Goal: Information Seeking & Learning: Learn about a topic

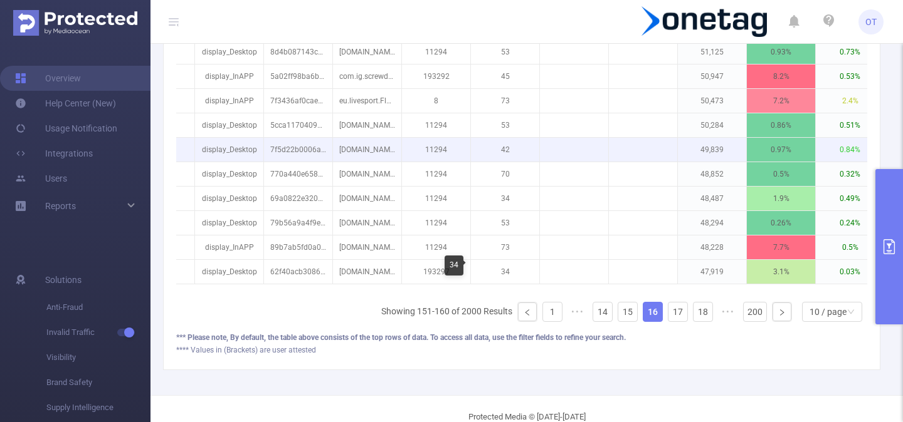
scroll to position [511, 0]
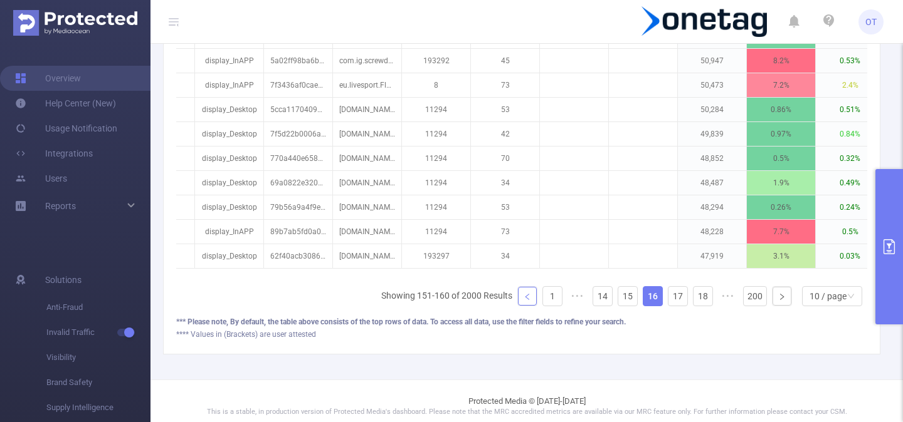
click at [526, 291] on link at bounding box center [527, 296] width 19 height 19
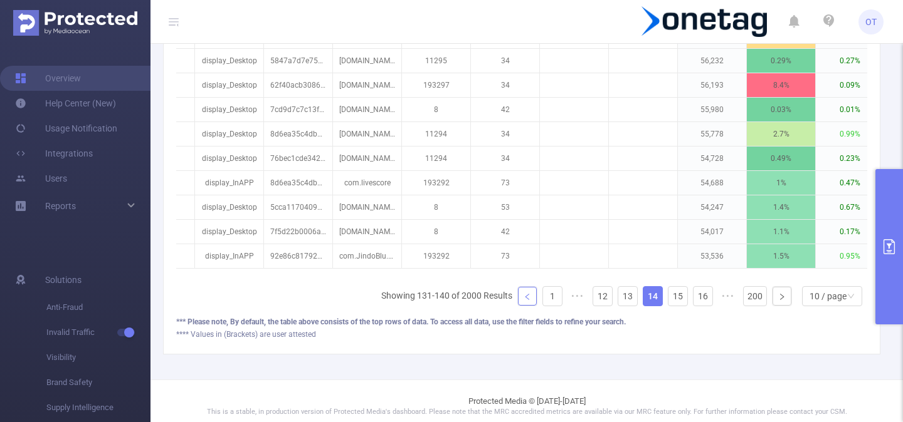
click at [526, 291] on link at bounding box center [527, 296] width 19 height 19
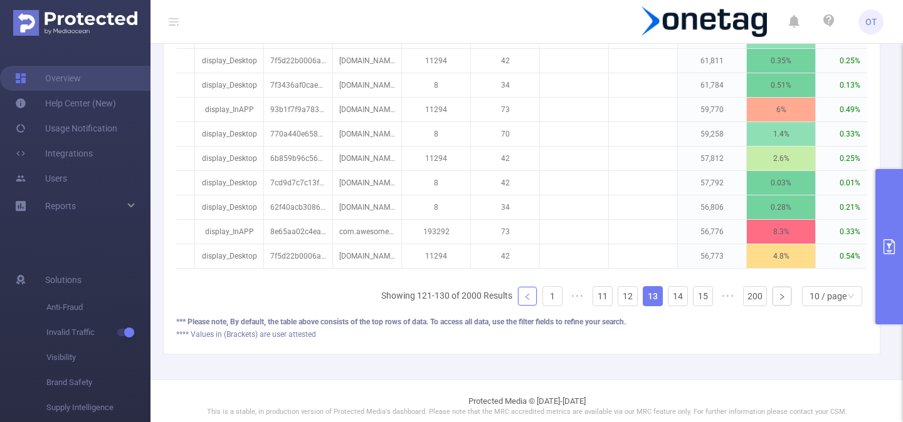
click at [526, 291] on link at bounding box center [527, 296] width 19 height 19
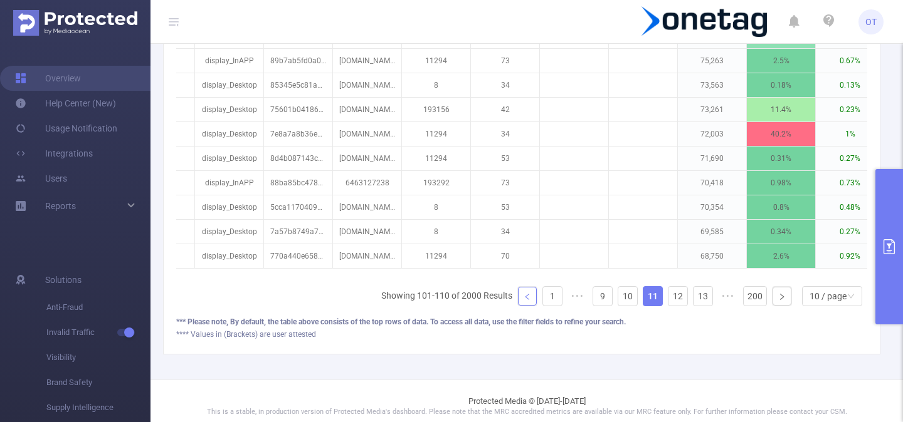
click at [526, 291] on link at bounding box center [527, 296] width 19 height 19
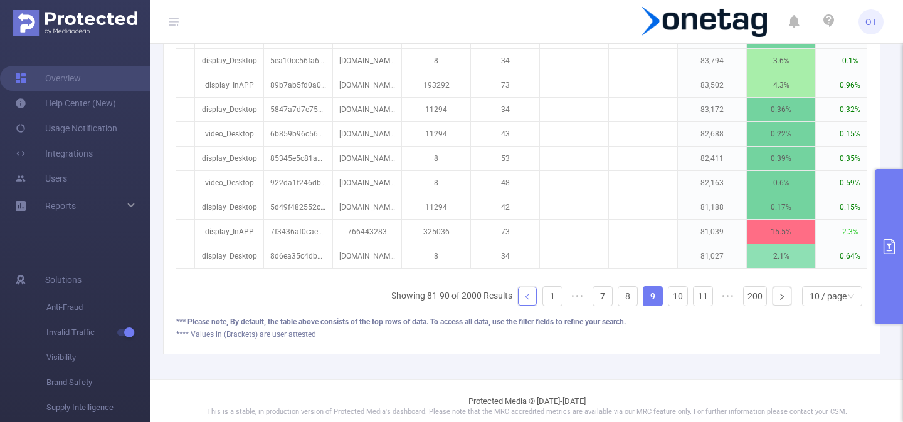
click at [526, 291] on link at bounding box center [527, 296] width 19 height 19
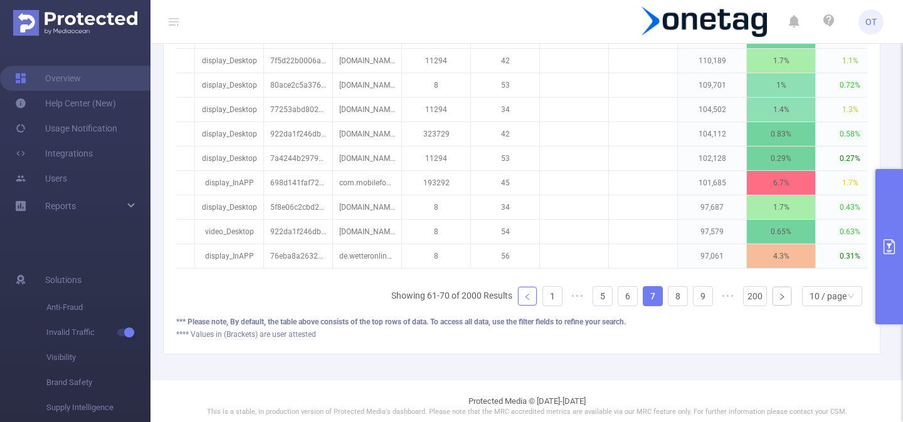
click at [526, 291] on link at bounding box center [527, 296] width 19 height 19
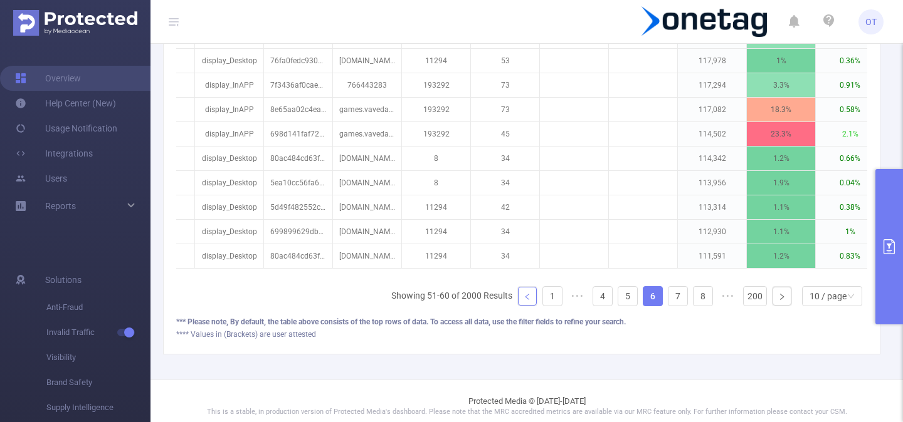
click at [526, 291] on link at bounding box center [527, 296] width 19 height 19
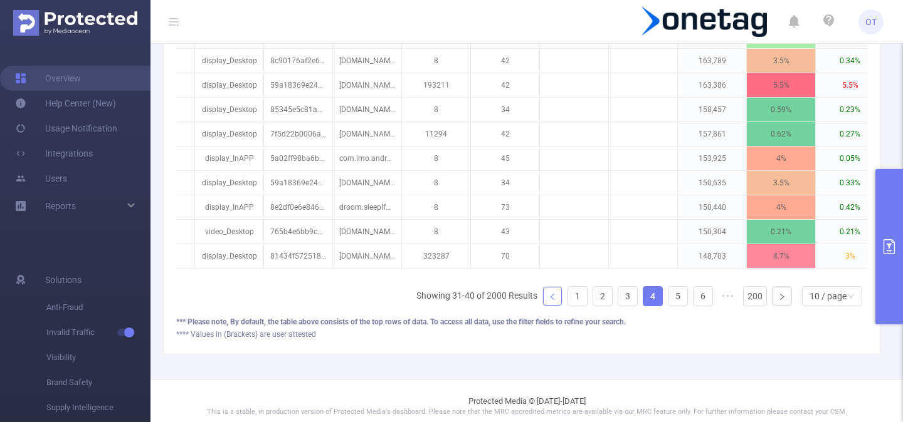
click at [526, 291] on li "Showing 31-40 of 2000 Results" at bounding box center [476, 296] width 121 height 20
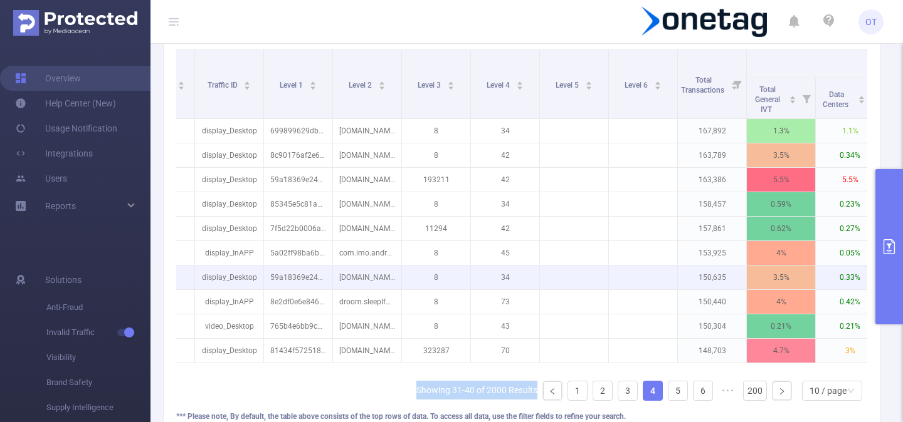
scroll to position [0, 75]
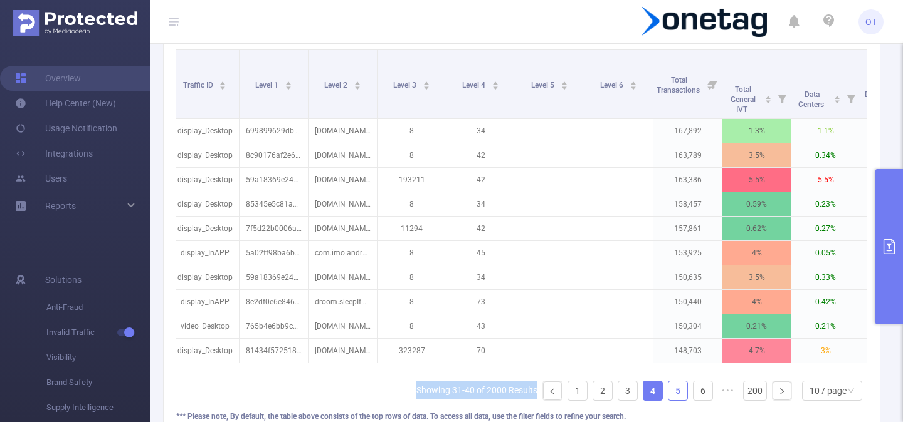
click at [677, 394] on link "5" at bounding box center [677, 391] width 19 height 19
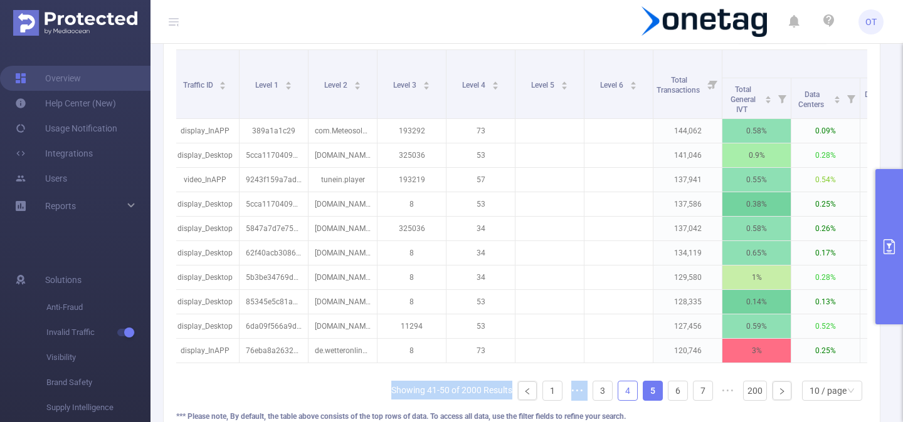
click at [620, 390] on link "4" at bounding box center [627, 391] width 19 height 19
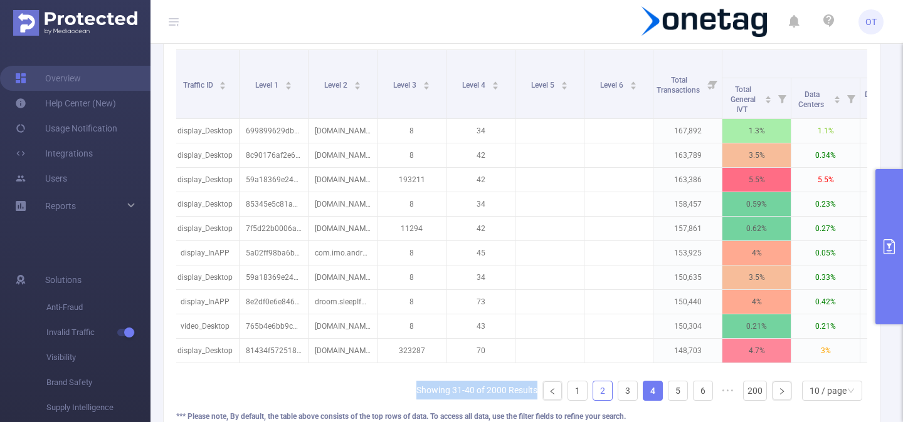
click at [604, 390] on link "2" at bounding box center [602, 391] width 19 height 19
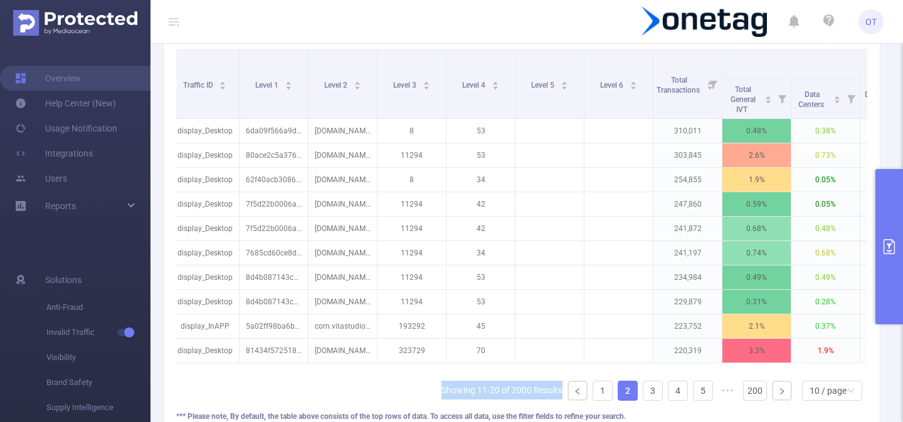
click at [886, 217] on button "primary" at bounding box center [889, 246] width 28 height 155
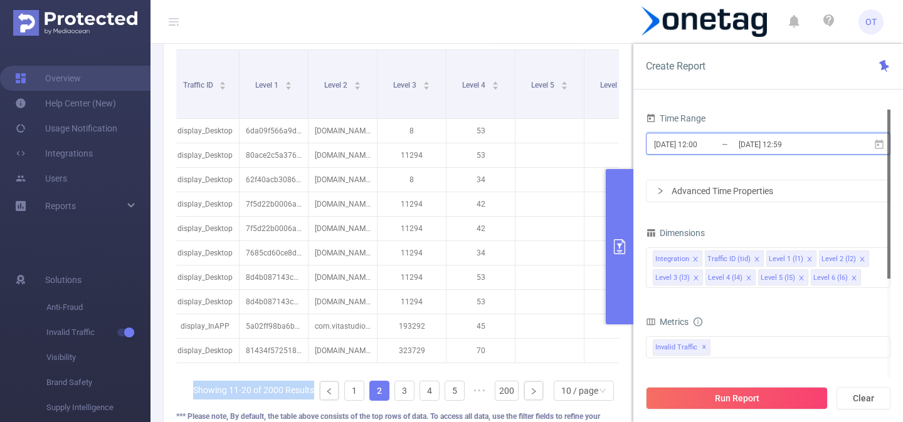
click at [876, 141] on icon at bounding box center [878, 143] width 9 height 9
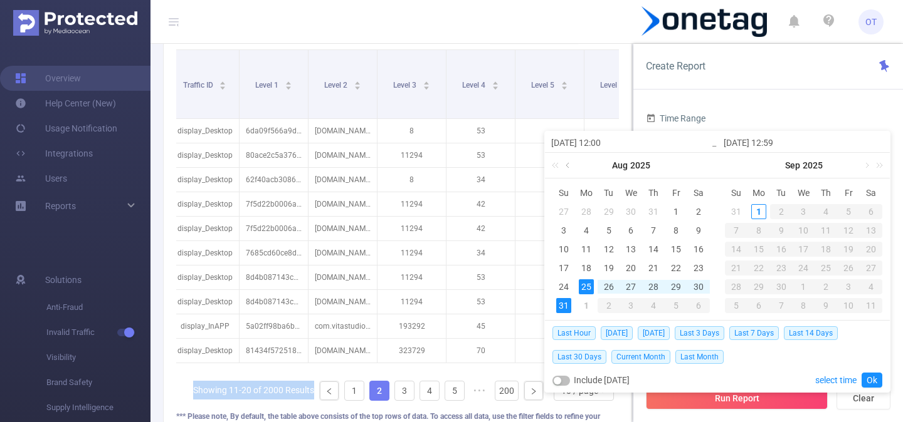
click at [567, 166] on link at bounding box center [568, 165] width 11 height 25
click at [609, 209] on div "1" at bounding box center [608, 211] width 15 height 15
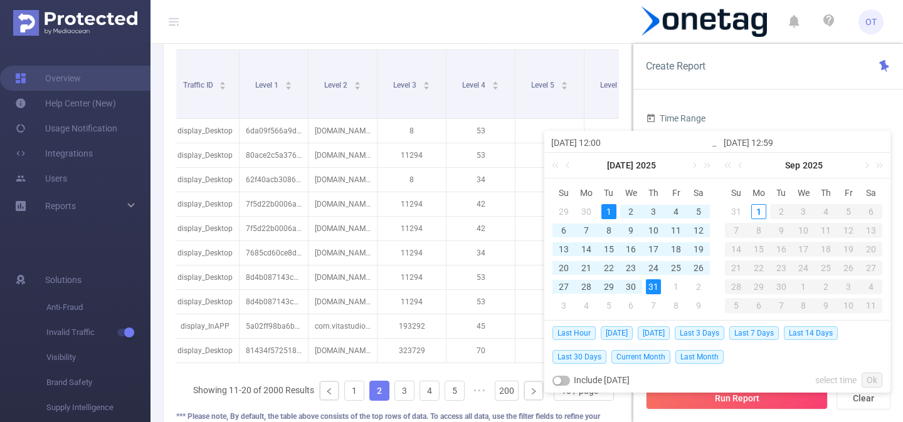
click at [649, 285] on div "31" at bounding box center [653, 287] width 15 height 15
type input "[DATE] 12:00"
type input "[DATE] 12:59"
type input "[DATE] 12:00"
type input "[DATE] 12:59"
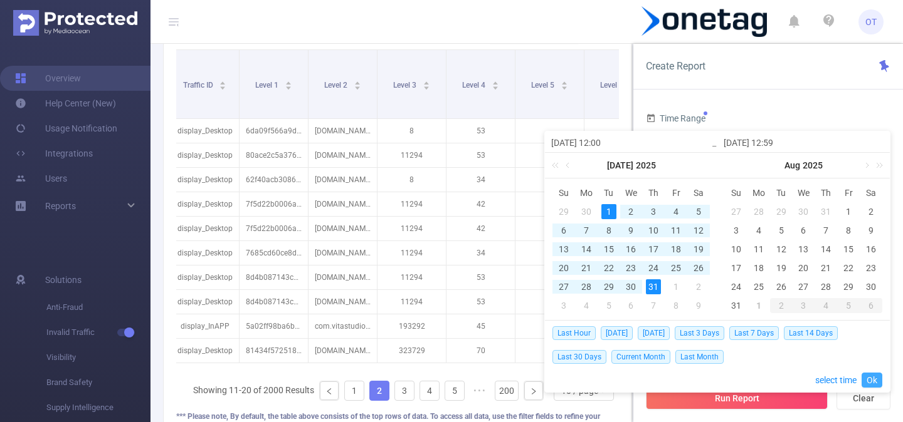
click at [876, 380] on link "Ok" at bounding box center [871, 380] width 21 height 15
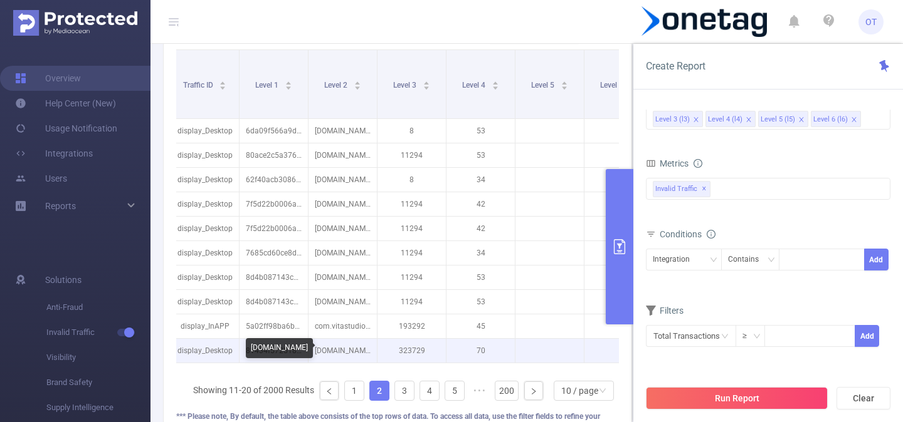
click at [337, 350] on p "[DOMAIN_NAME]" at bounding box center [342, 351] width 68 height 24
drag, startPoint x: 365, startPoint y: 353, endPoint x: 318, endPoint y: 352, distance: 47.0
click at [318, 352] on p "[DOMAIN_NAME]" at bounding box center [342, 351] width 68 height 24
copy p "[DOMAIN_NAME]"
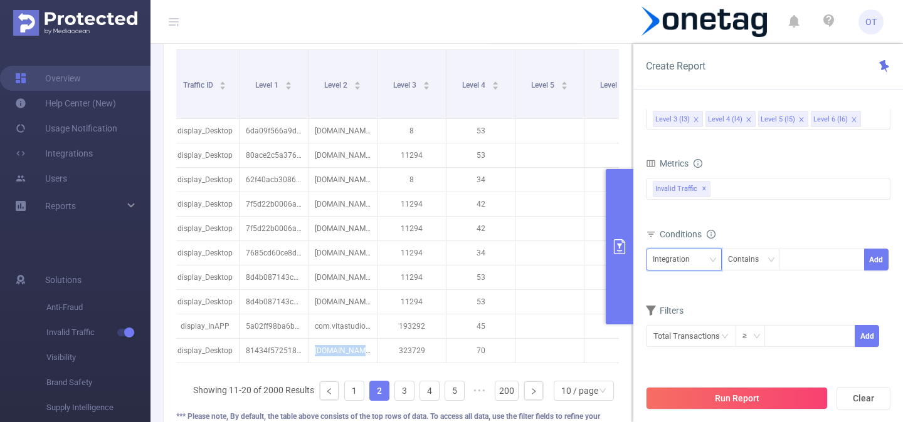
click at [710, 256] on icon "icon: down" at bounding box center [713, 260] width 8 height 8
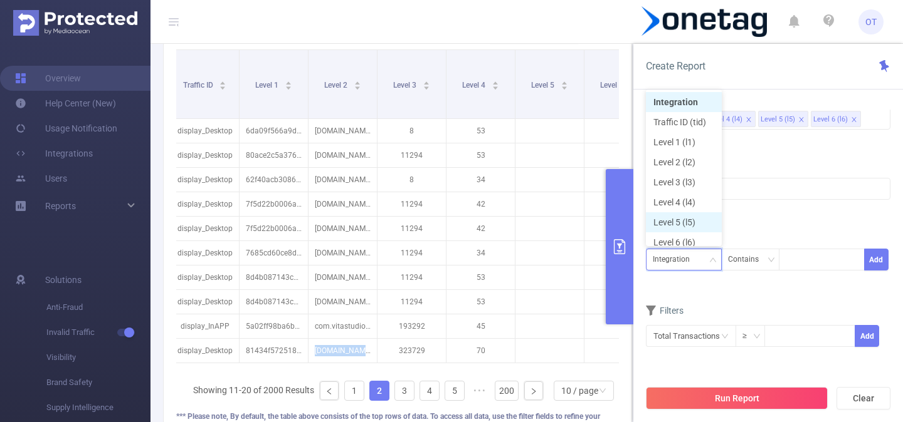
scroll to position [6, 0]
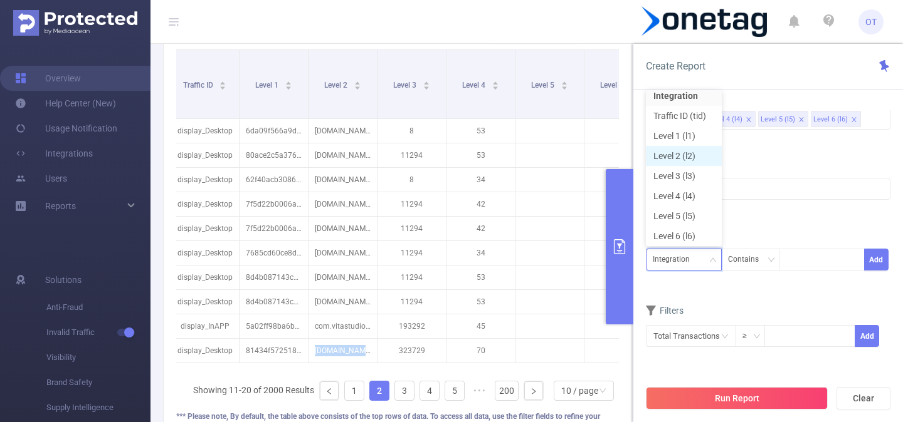
click at [684, 150] on li "Level 2 (l2)" at bounding box center [684, 156] width 76 height 20
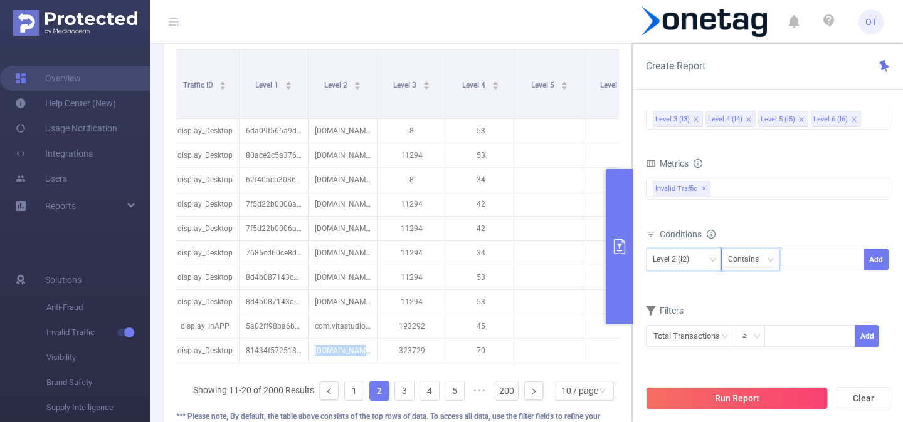
click at [759, 261] on div "Contains" at bounding box center [747, 259] width 39 height 21
click at [755, 299] on li "Is" at bounding box center [761, 306] width 83 height 20
click at [809, 267] on div at bounding box center [821, 259] width 72 height 21
paste input "[DOMAIN_NAME]"
type input "[DOMAIN_NAME]"
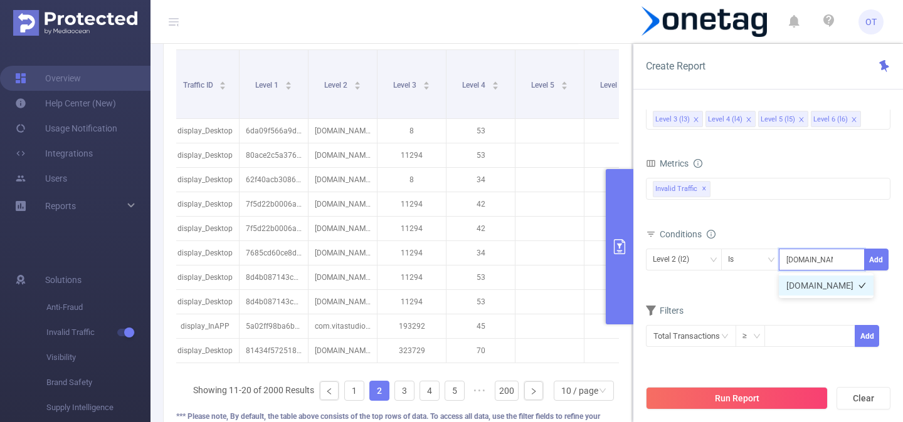
click at [827, 289] on li "[DOMAIN_NAME]" at bounding box center [825, 286] width 95 height 20
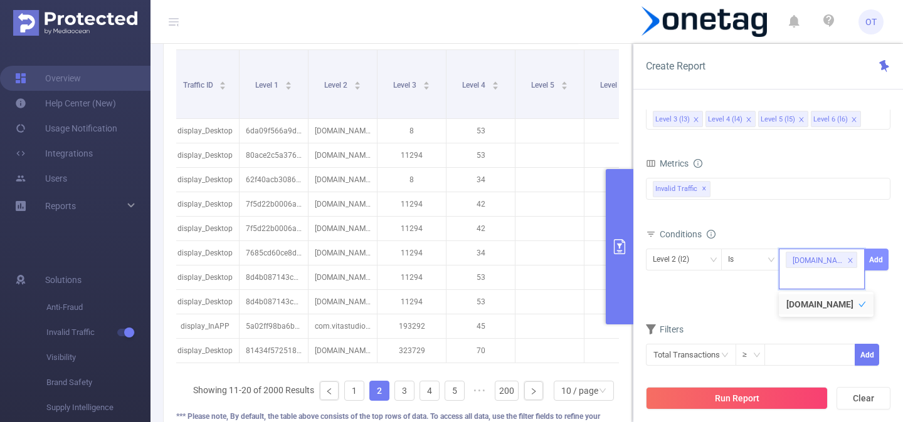
click at [879, 261] on button "Add" at bounding box center [876, 260] width 24 height 22
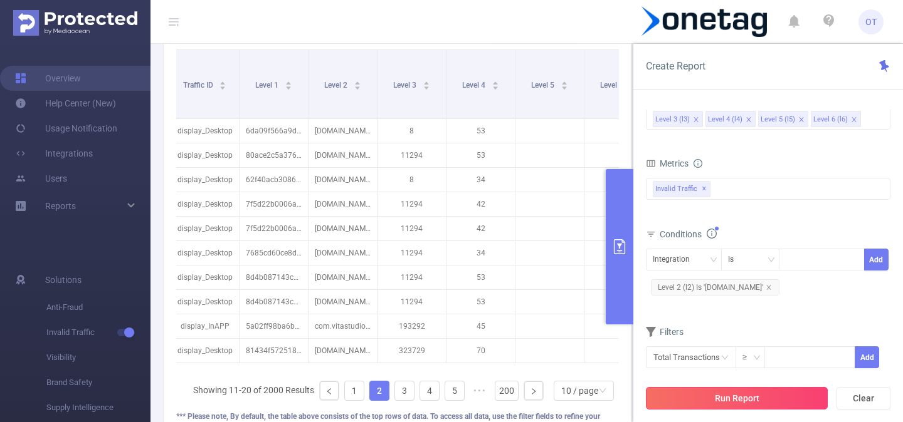
click at [742, 401] on button "Run Report" at bounding box center [737, 398] width 182 height 23
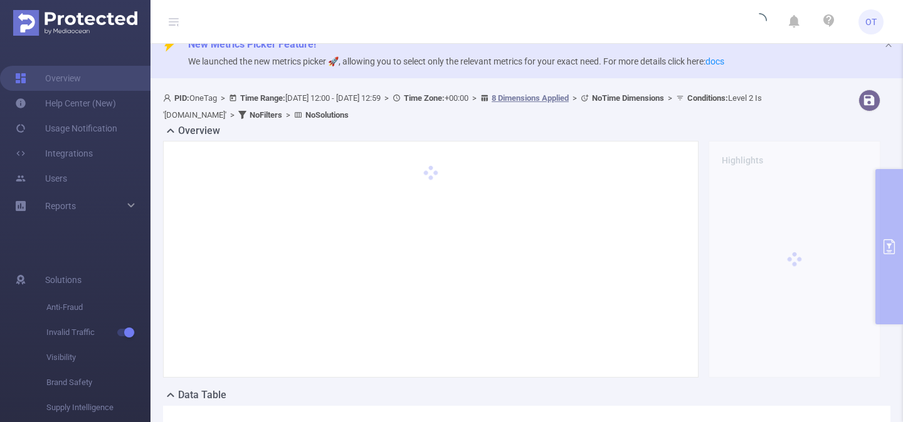
scroll to position [0, 0]
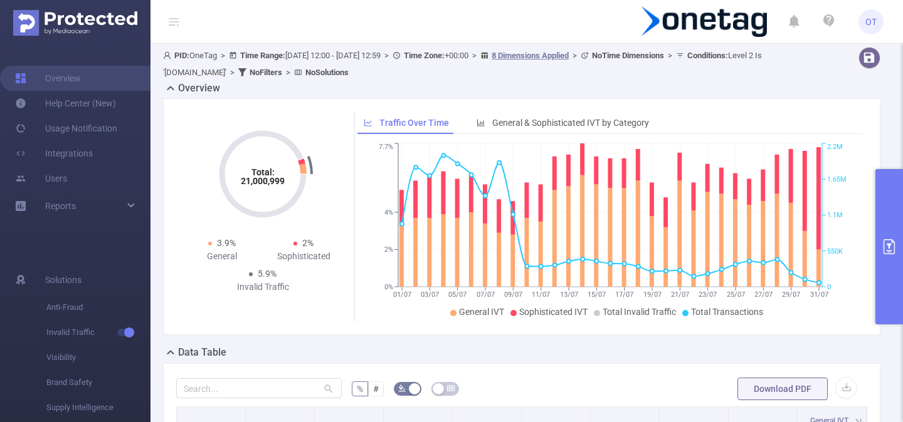
scroll to position [71, 0]
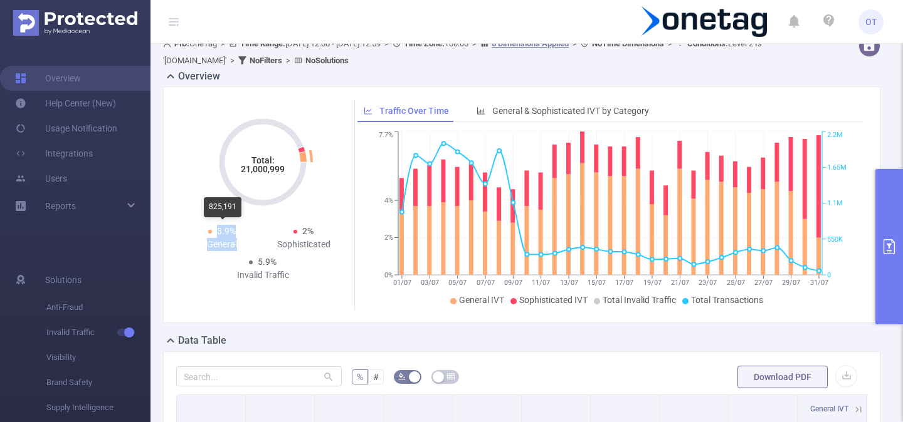
drag, startPoint x: 239, startPoint y: 248, endPoint x: 211, endPoint y: 231, distance: 32.9
click at [211, 231] on div "3.9% General" at bounding box center [221, 238] width 81 height 26
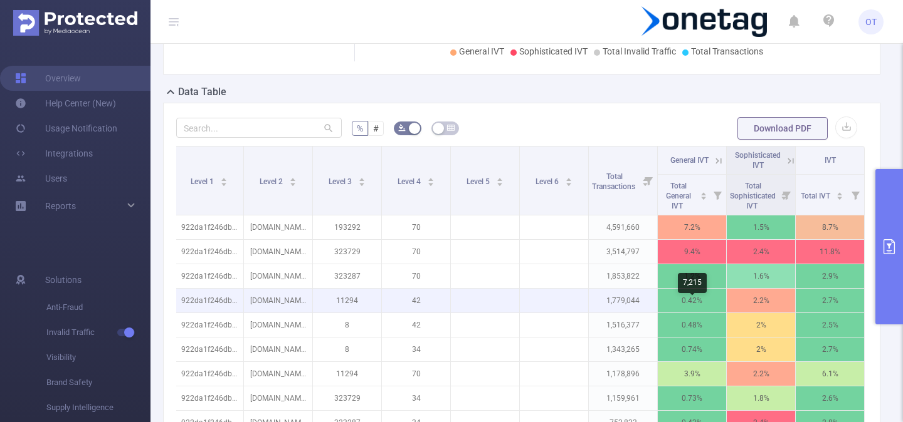
scroll to position [298, 0]
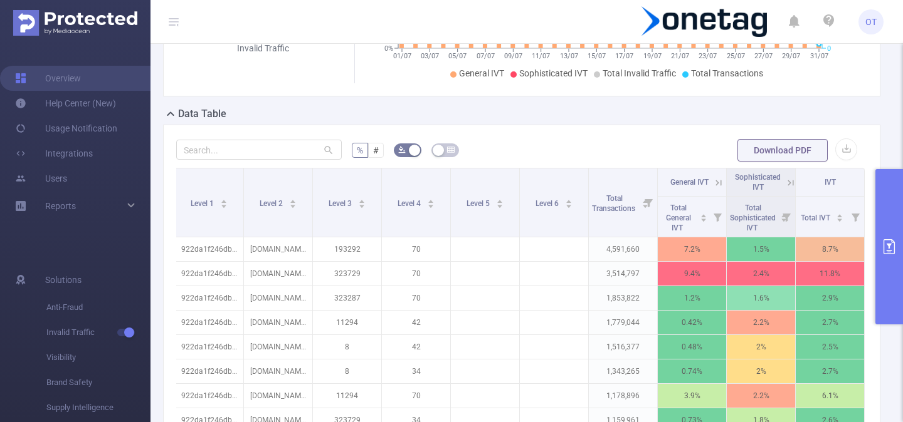
click at [715, 182] on icon at bounding box center [718, 182] width 11 height 11
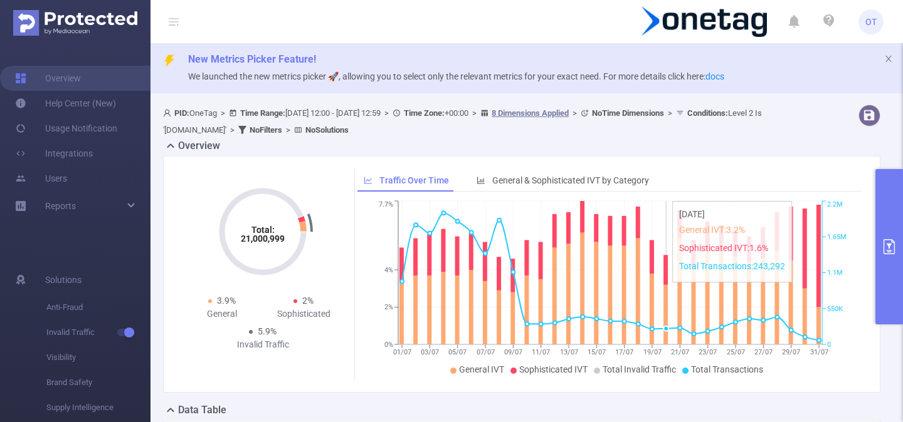
scroll to position [0, 0]
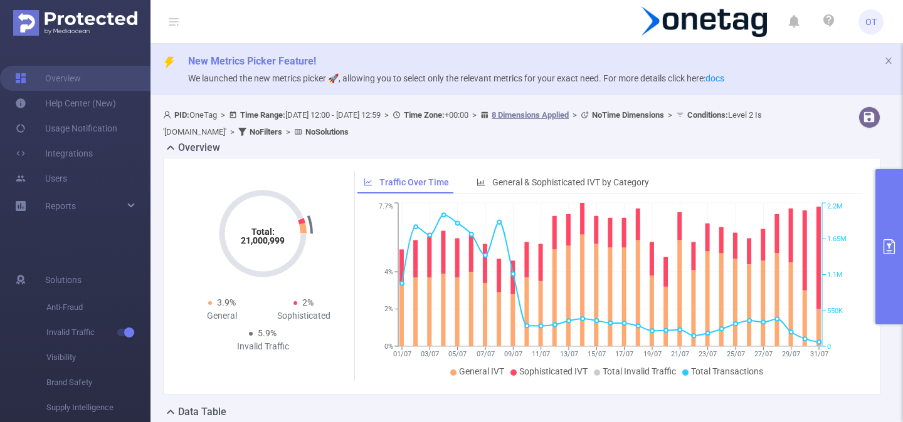
click at [888, 239] on icon "primary" at bounding box center [888, 246] width 15 height 15
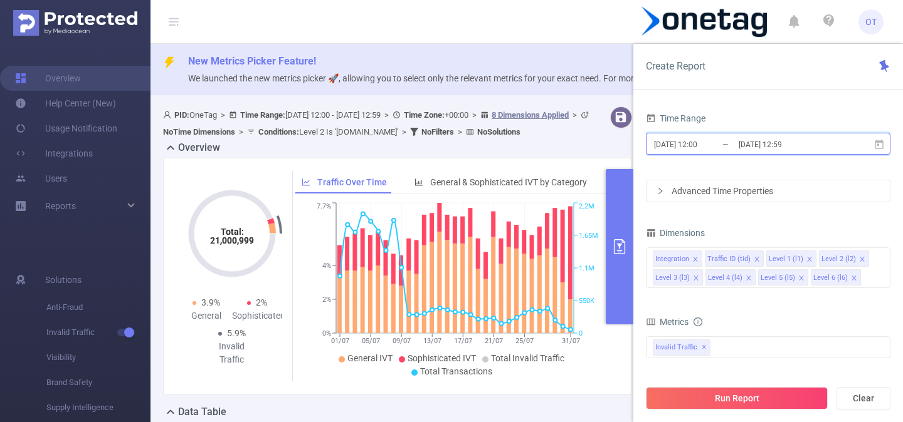
click at [880, 146] on icon at bounding box center [878, 144] width 11 height 11
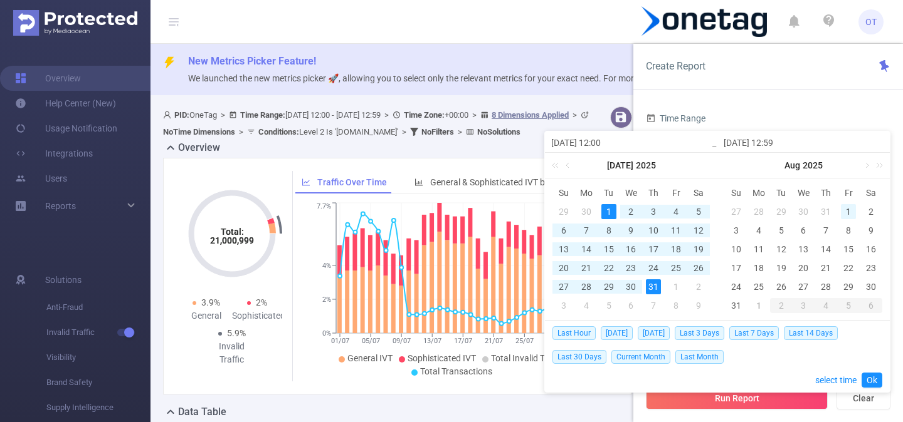
click at [846, 209] on div "1" at bounding box center [848, 211] width 15 height 15
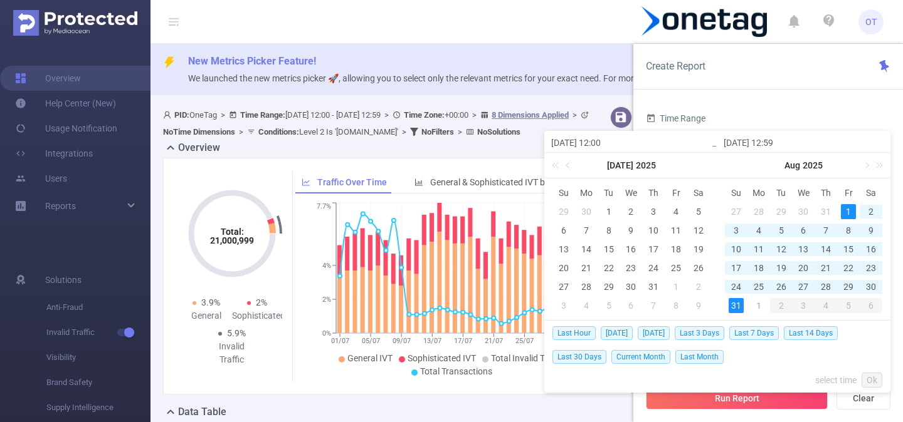
click at [736, 309] on div "31" at bounding box center [735, 305] width 15 height 15
type input "[DATE] 12:00"
type input "[DATE] 12:59"
type input "[DATE] 12:00"
type input "[DATE] 12:59"
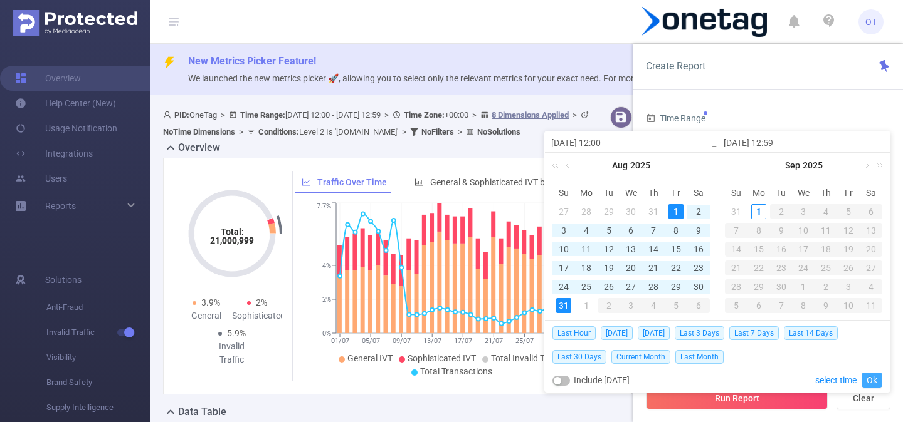
click at [874, 381] on link "Ok" at bounding box center [871, 380] width 21 height 15
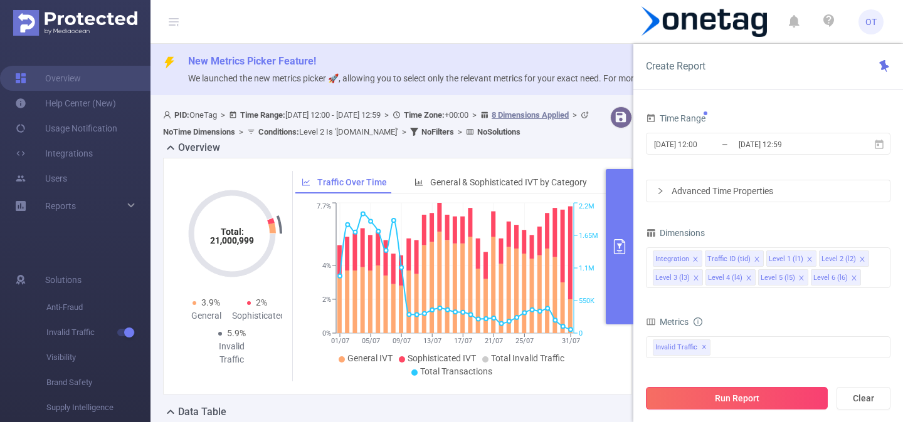
click at [752, 398] on button "Run Report" at bounding box center [737, 398] width 182 height 23
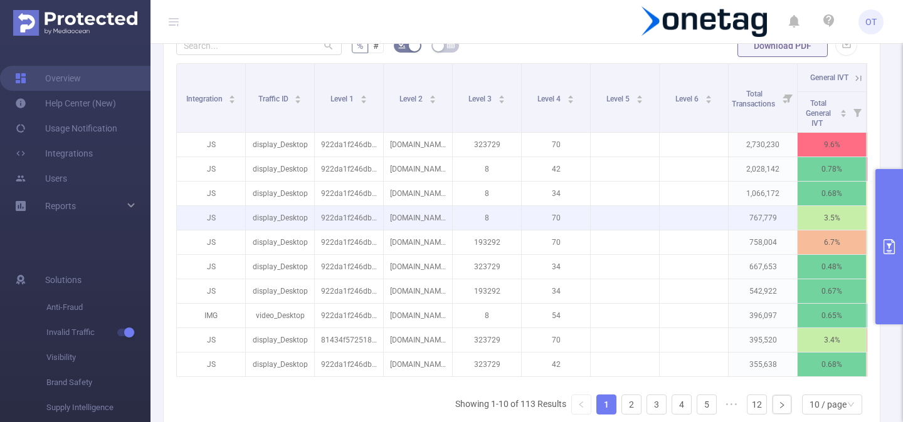
scroll to position [419, 0]
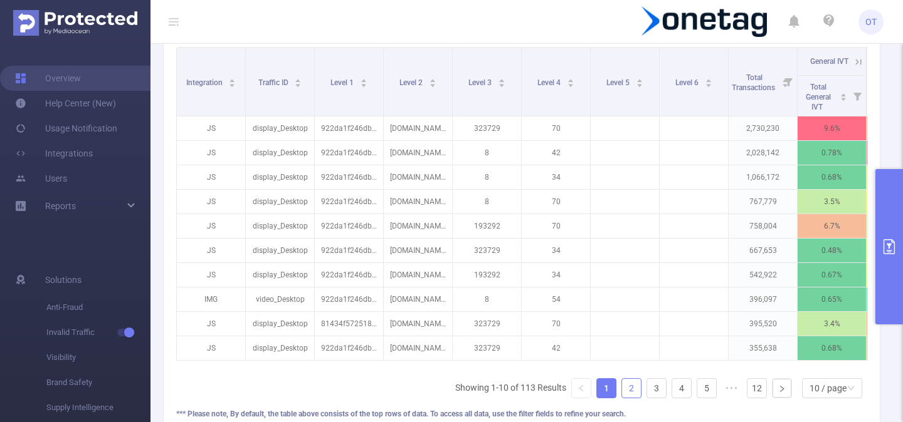
click at [626, 385] on link "2" at bounding box center [631, 388] width 19 height 19
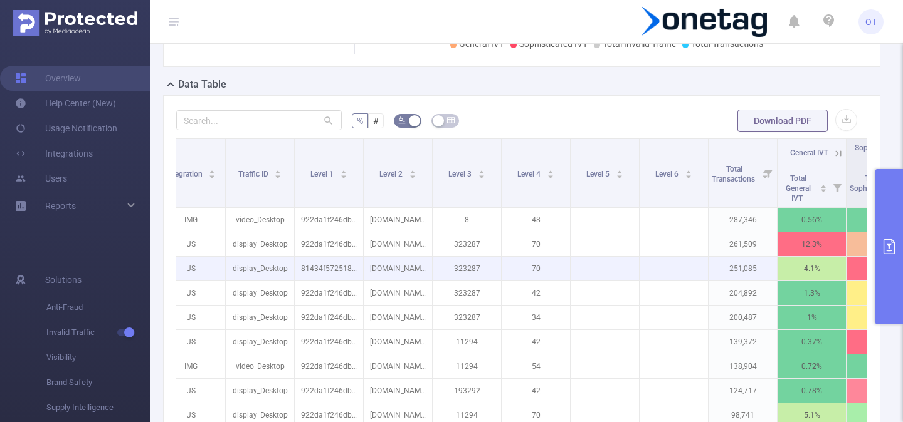
scroll to position [0, 25]
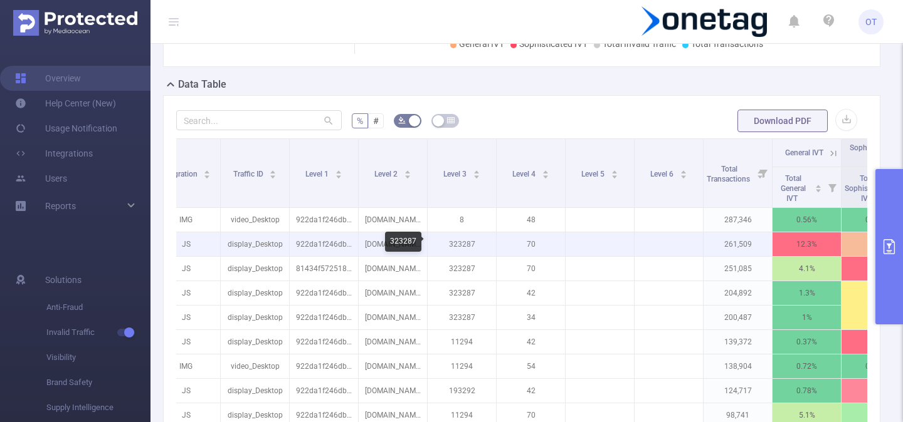
click at [458, 244] on p "323287" at bounding box center [461, 245] width 68 height 24
copy p "323287"
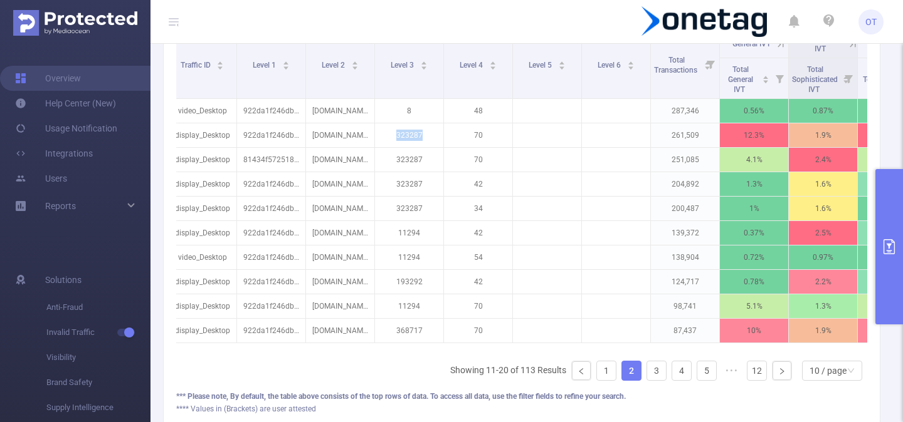
scroll to position [446, 0]
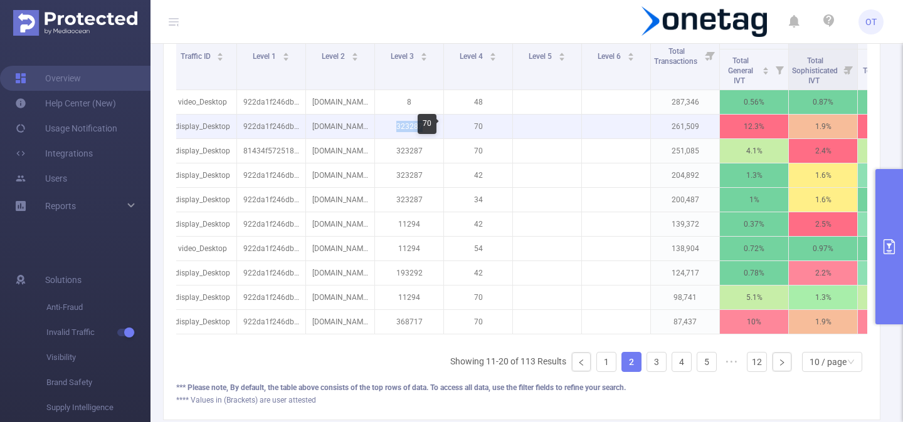
click at [479, 125] on p "70" at bounding box center [478, 127] width 68 height 24
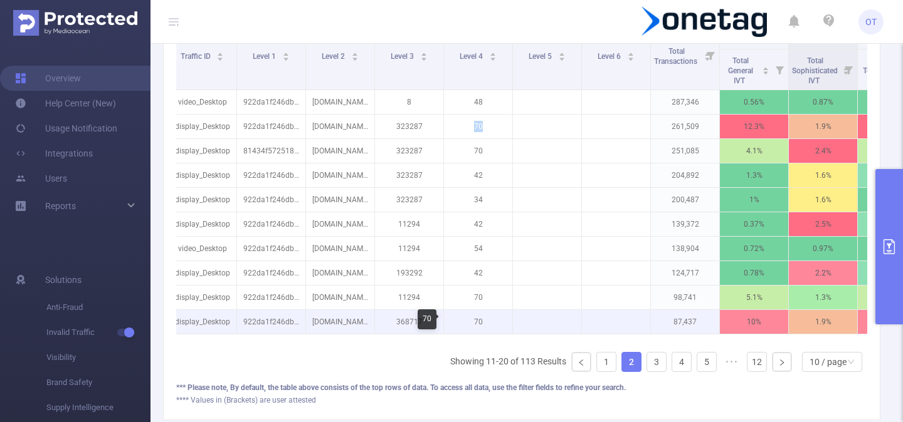
click at [478, 323] on p "70" at bounding box center [478, 322] width 68 height 24
click at [407, 319] on p "368717" at bounding box center [409, 322] width 68 height 24
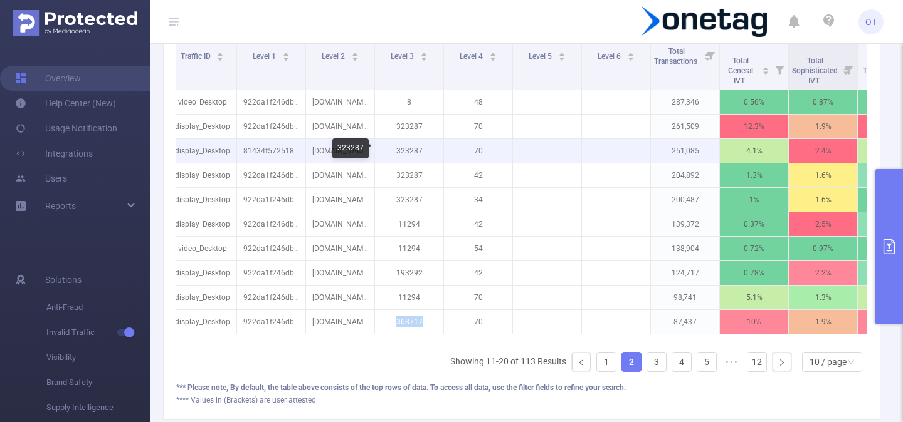
click at [406, 153] on p "323287" at bounding box center [409, 151] width 68 height 24
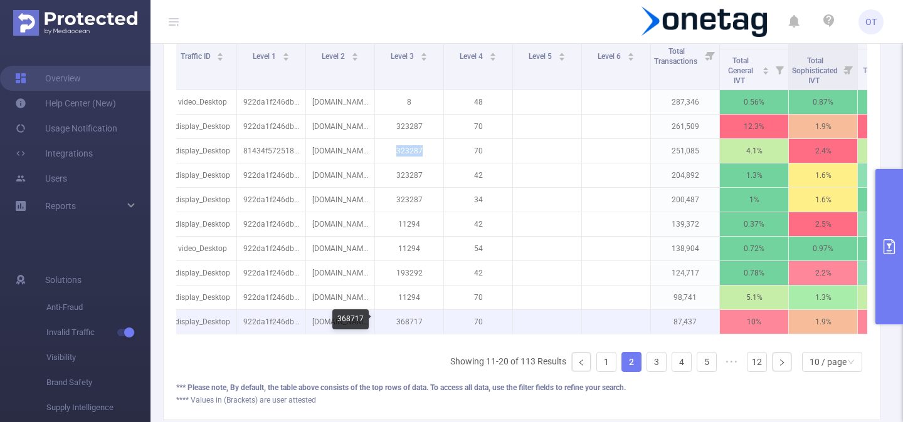
click at [411, 323] on p "368717" at bounding box center [409, 322] width 68 height 24
copy p "368717"
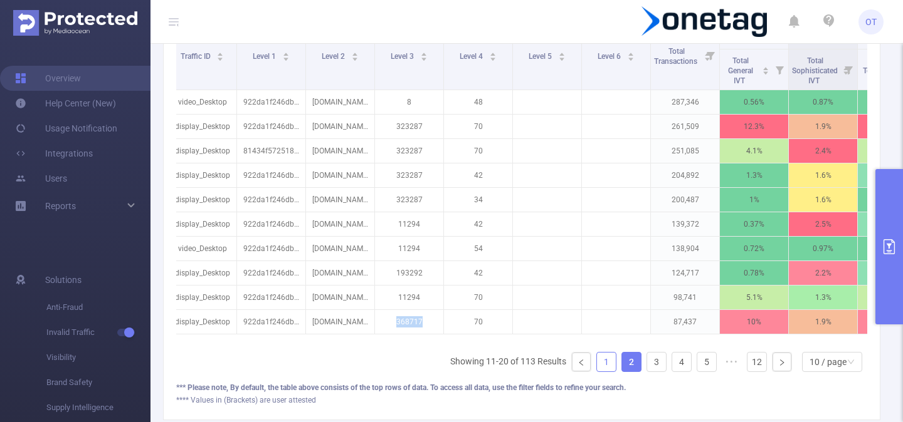
click at [606, 357] on link "1" at bounding box center [606, 362] width 19 height 19
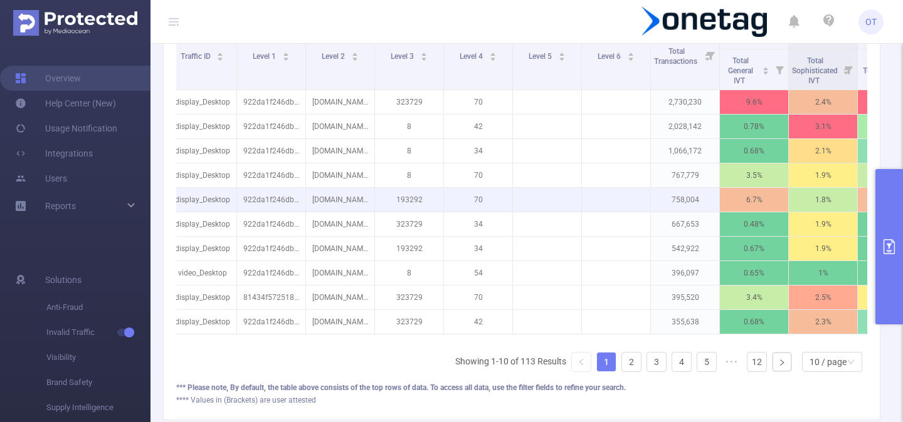
scroll to position [426, 0]
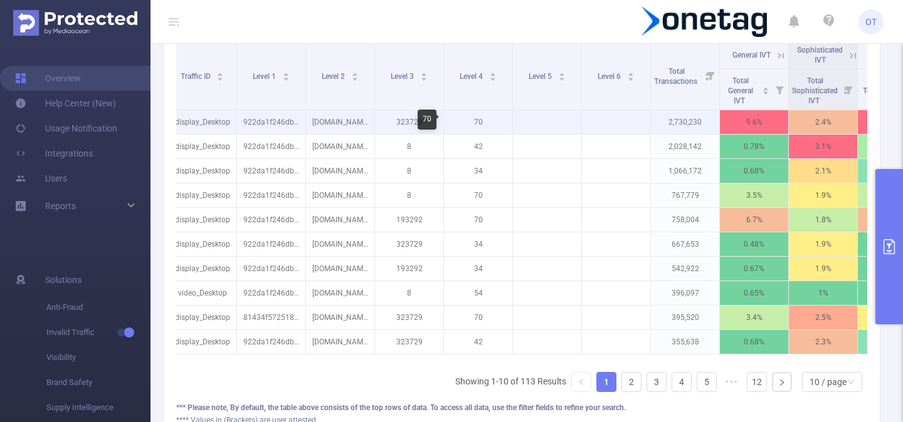
click at [478, 121] on p "70" at bounding box center [478, 122] width 68 height 24
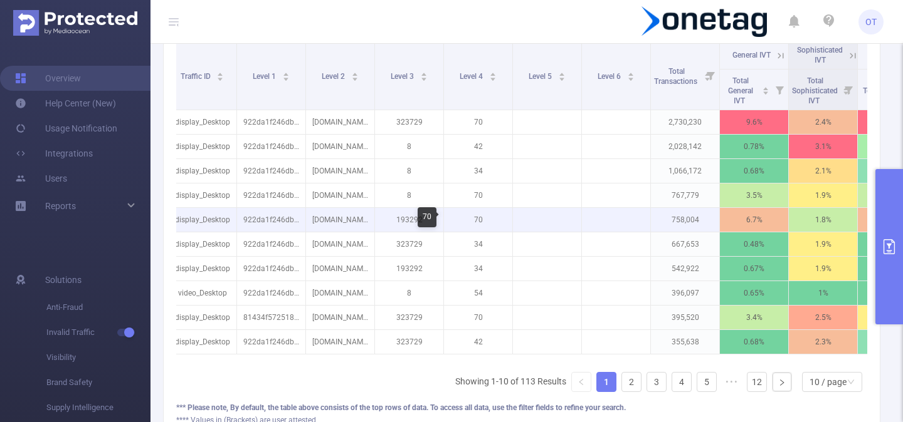
click at [479, 219] on p "70" at bounding box center [478, 220] width 68 height 24
click at [409, 219] on p "193292" at bounding box center [409, 220] width 68 height 24
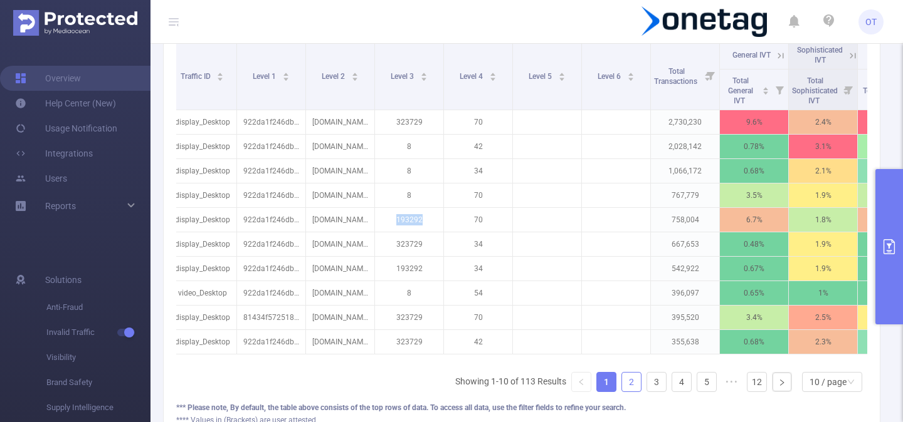
click at [632, 380] on link "2" at bounding box center [631, 382] width 19 height 19
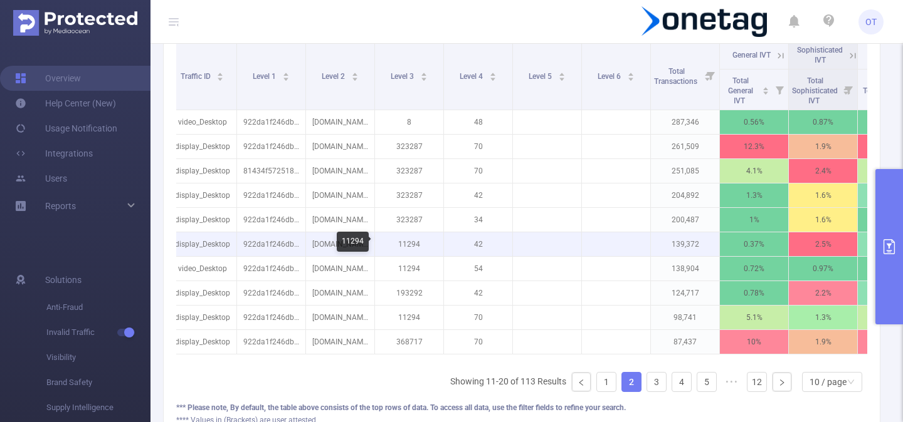
click at [412, 243] on p "11294" at bounding box center [409, 245] width 68 height 24
click at [413, 246] on p "11294" at bounding box center [409, 245] width 68 height 24
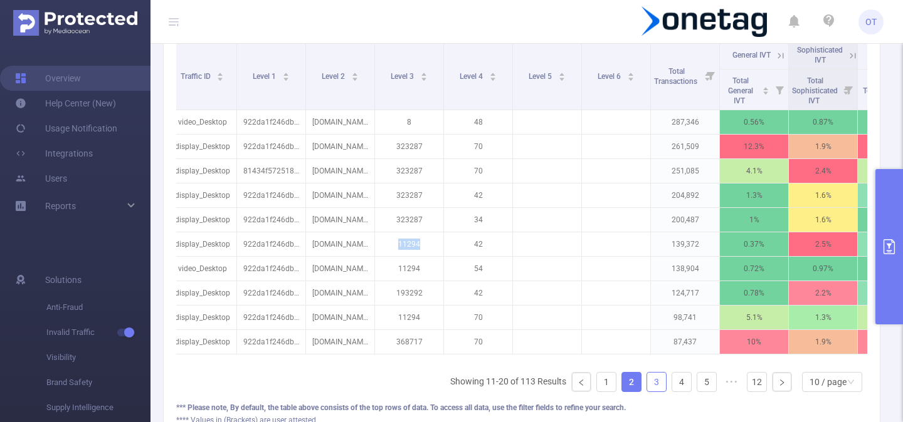
click at [652, 389] on link "3" at bounding box center [656, 382] width 19 height 19
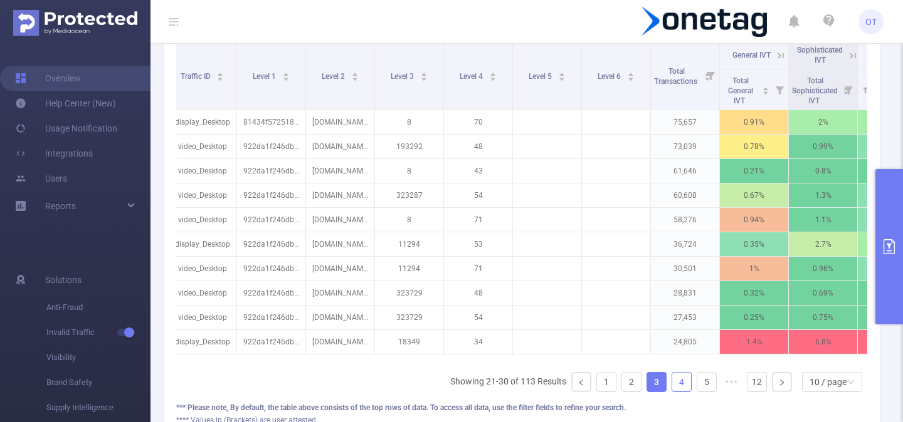
click at [681, 382] on link "4" at bounding box center [681, 382] width 19 height 19
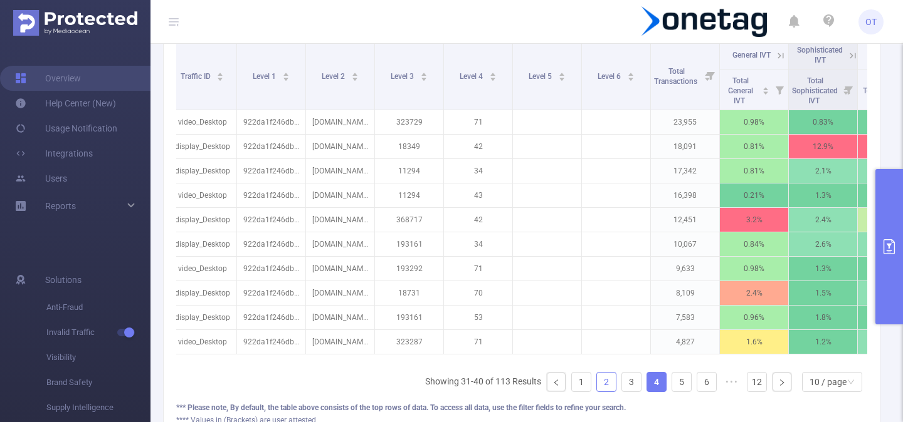
click at [601, 382] on link "2" at bounding box center [606, 382] width 19 height 19
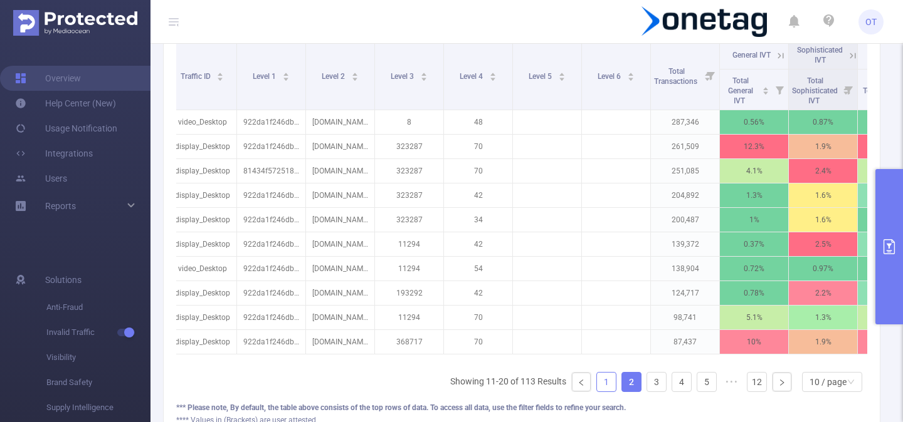
click at [604, 380] on link "1" at bounding box center [606, 382] width 19 height 19
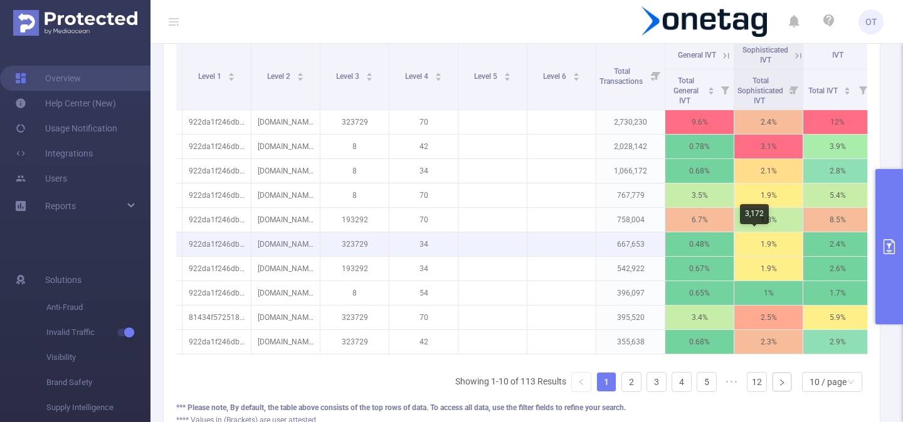
scroll to position [0, 140]
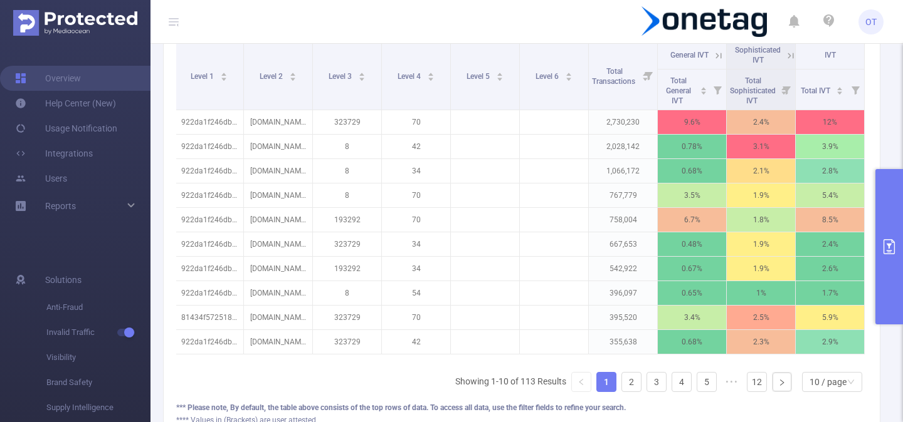
click at [718, 54] on icon at bounding box center [718, 55] width 11 height 11
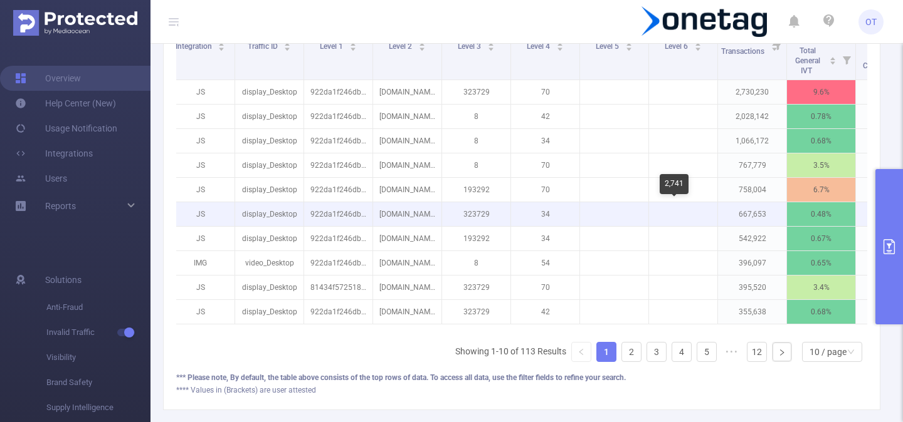
scroll to position [0, 0]
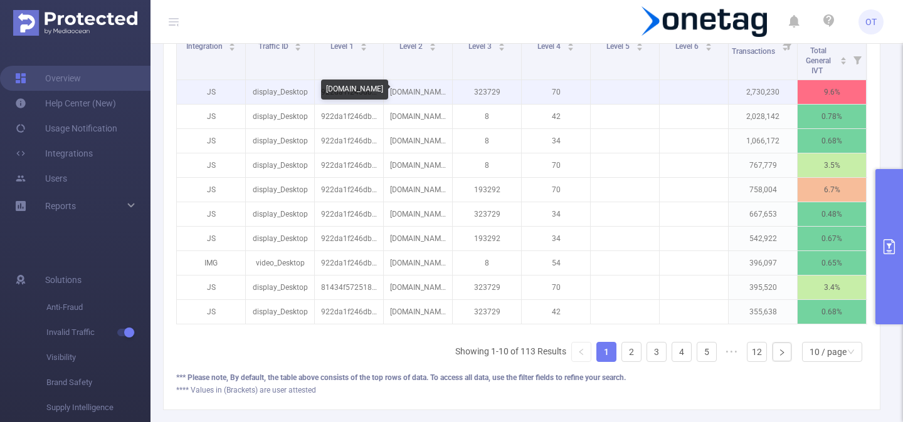
click at [417, 92] on p "[DOMAIN_NAME]" at bounding box center [418, 92] width 68 height 24
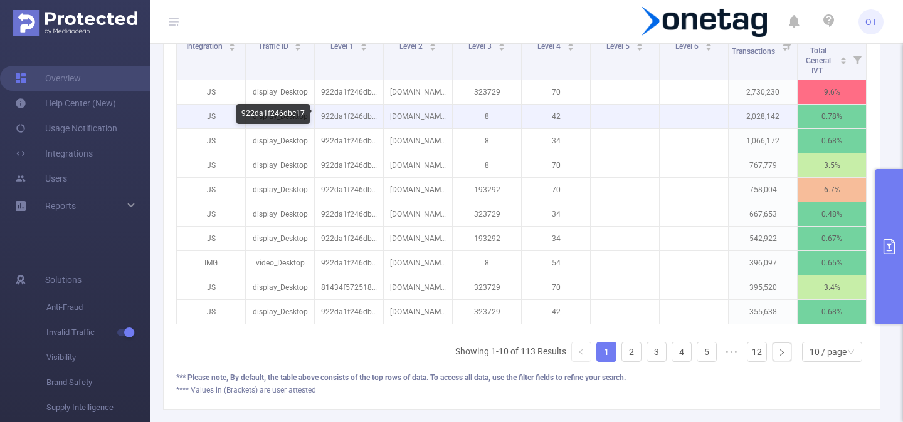
click at [343, 115] on p "922da1f246dbc17" at bounding box center [349, 117] width 68 height 24
